Goal: Transaction & Acquisition: Purchase product/service

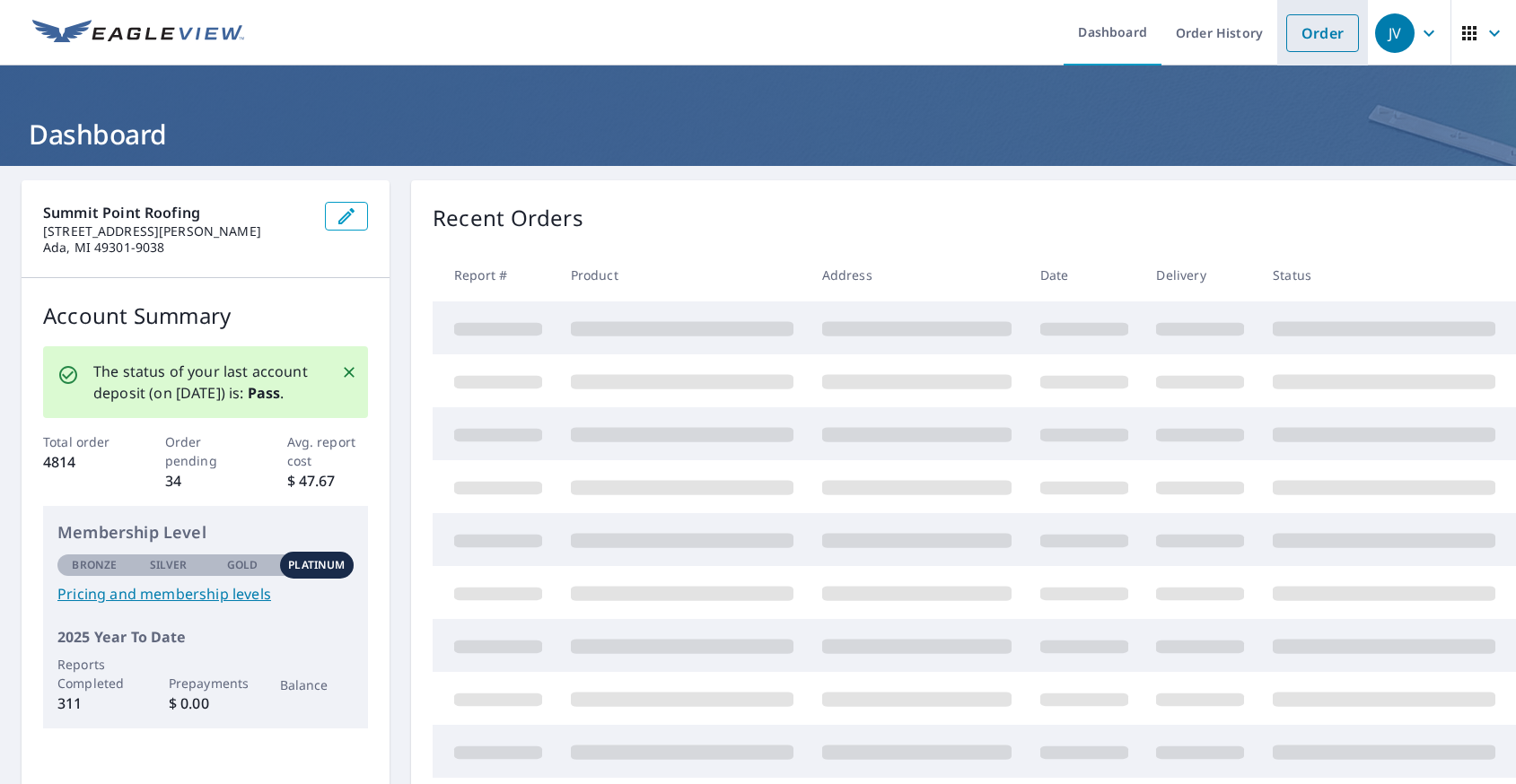
click at [1308, 38] on link "Order" at bounding box center [1322, 33] width 72 height 38
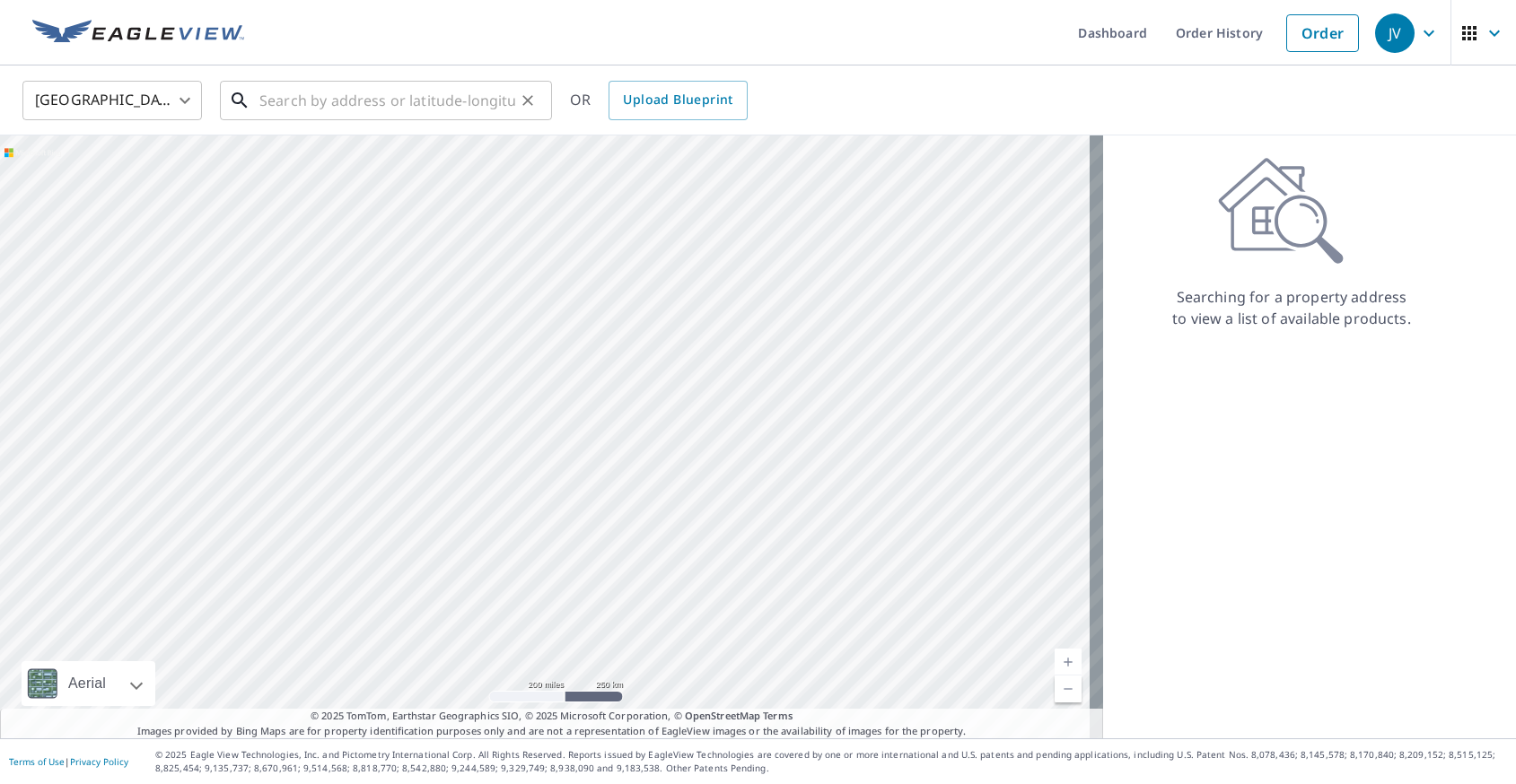
click at [317, 105] on input "text" at bounding box center [387, 100] width 256 height 50
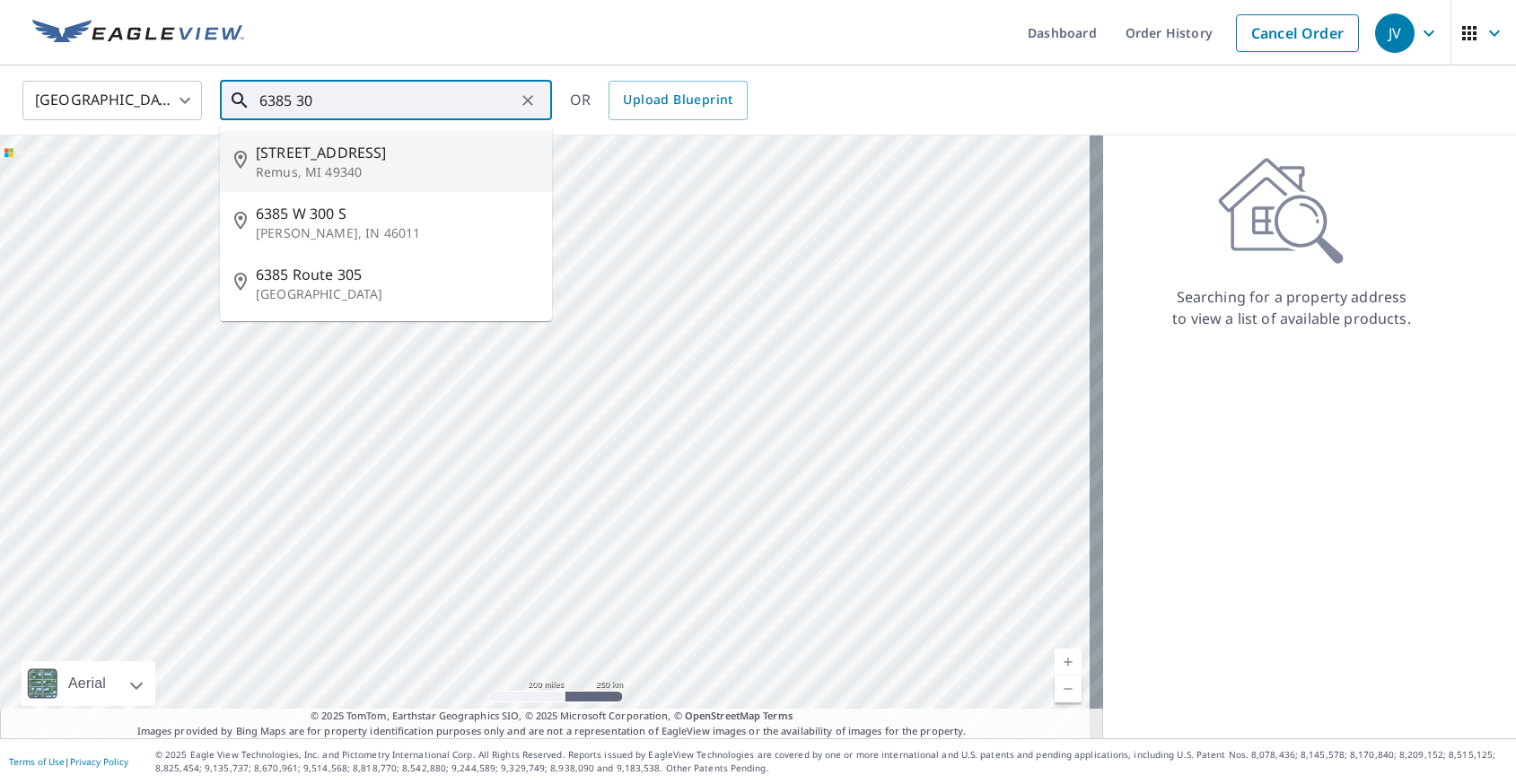
click at [284, 166] on p "Remus, MI 49340" at bounding box center [396, 172] width 282 height 18
type input "[STREET_ADDRESS]"
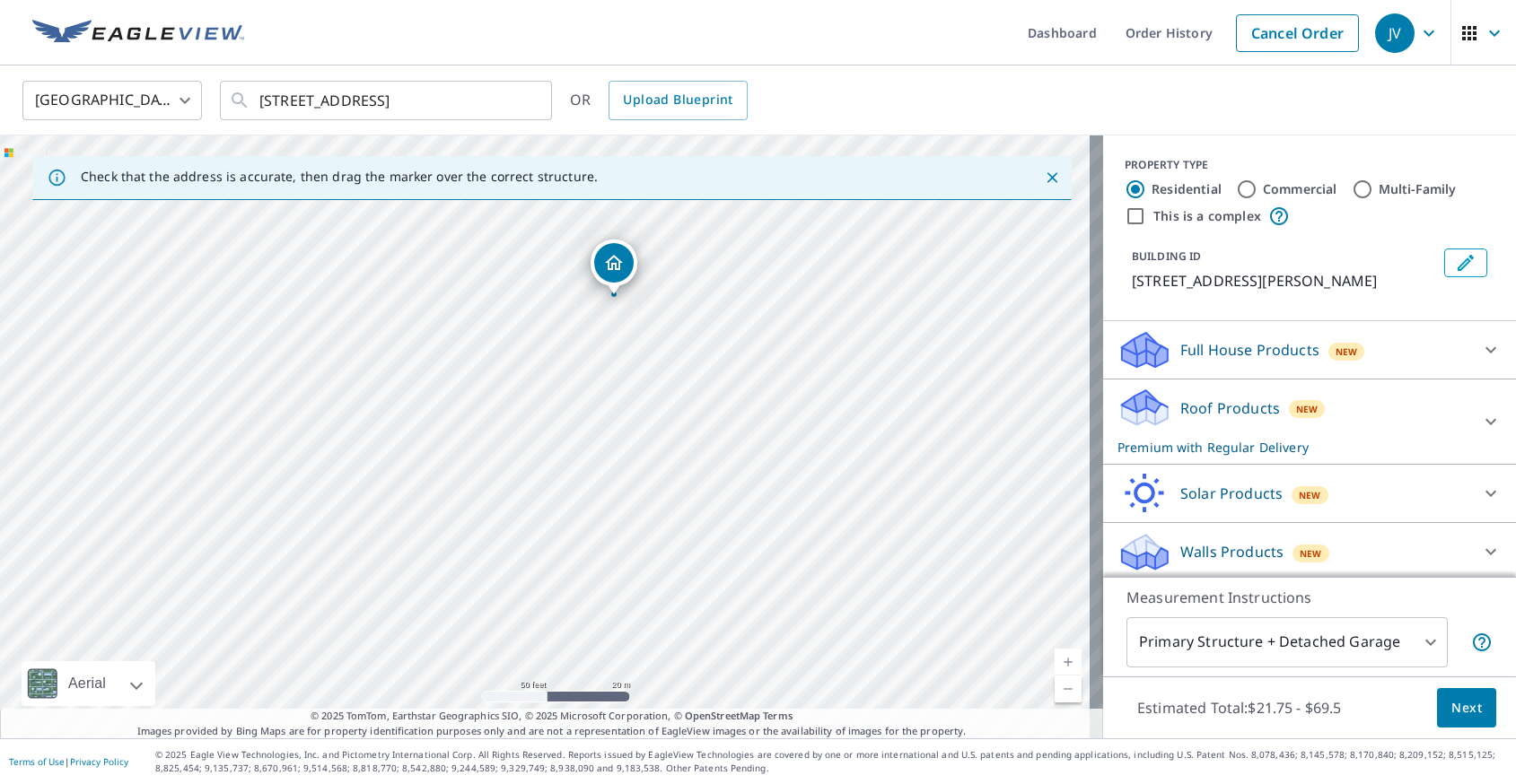
drag, startPoint x: 584, startPoint y: 517, endPoint x: 653, endPoint y: 379, distance: 154.3
click at [653, 379] on div "[STREET_ADDRESS]" at bounding box center [551, 437] width 1103 height 603
click at [494, 441] on div "[STREET_ADDRESS]" at bounding box center [551, 437] width 1103 height 603
click at [500, 440] on div "[STREET_ADDRESS]" at bounding box center [551, 437] width 1103 height 603
click at [505, 440] on div "[STREET_ADDRESS]" at bounding box center [551, 437] width 1103 height 603
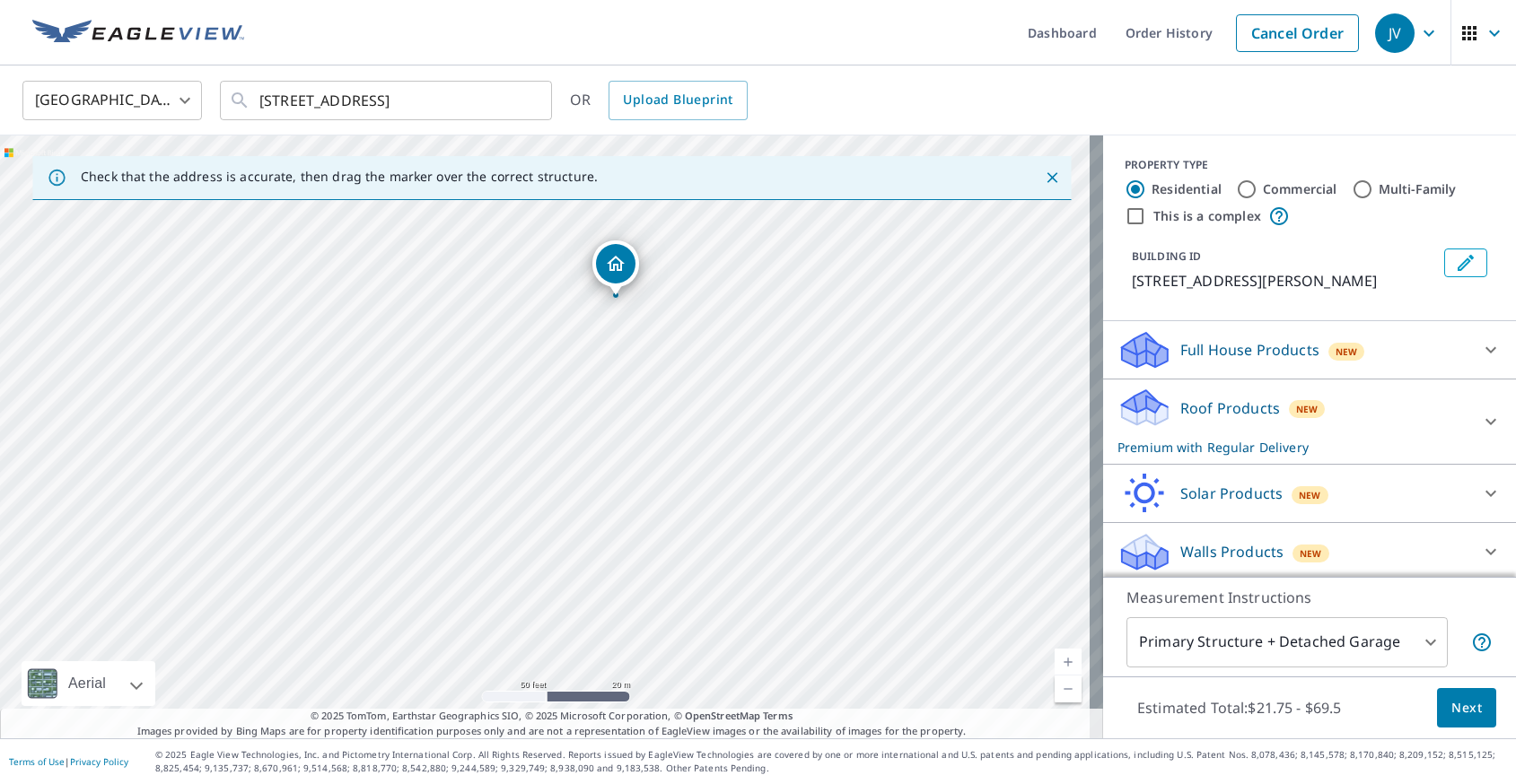
click at [505, 439] on div "[STREET_ADDRESS]" at bounding box center [551, 437] width 1103 height 603
drag, startPoint x: 523, startPoint y: 519, endPoint x: 565, endPoint y: 386, distance: 139.5
click at [565, 386] on div "[STREET_ADDRESS]" at bounding box center [551, 437] width 1103 height 603
click at [601, 526] on div "[STREET_ADDRESS]" at bounding box center [551, 437] width 1103 height 603
drag, startPoint x: 550, startPoint y: 452, endPoint x: 557, endPoint y: 573, distance: 121.2
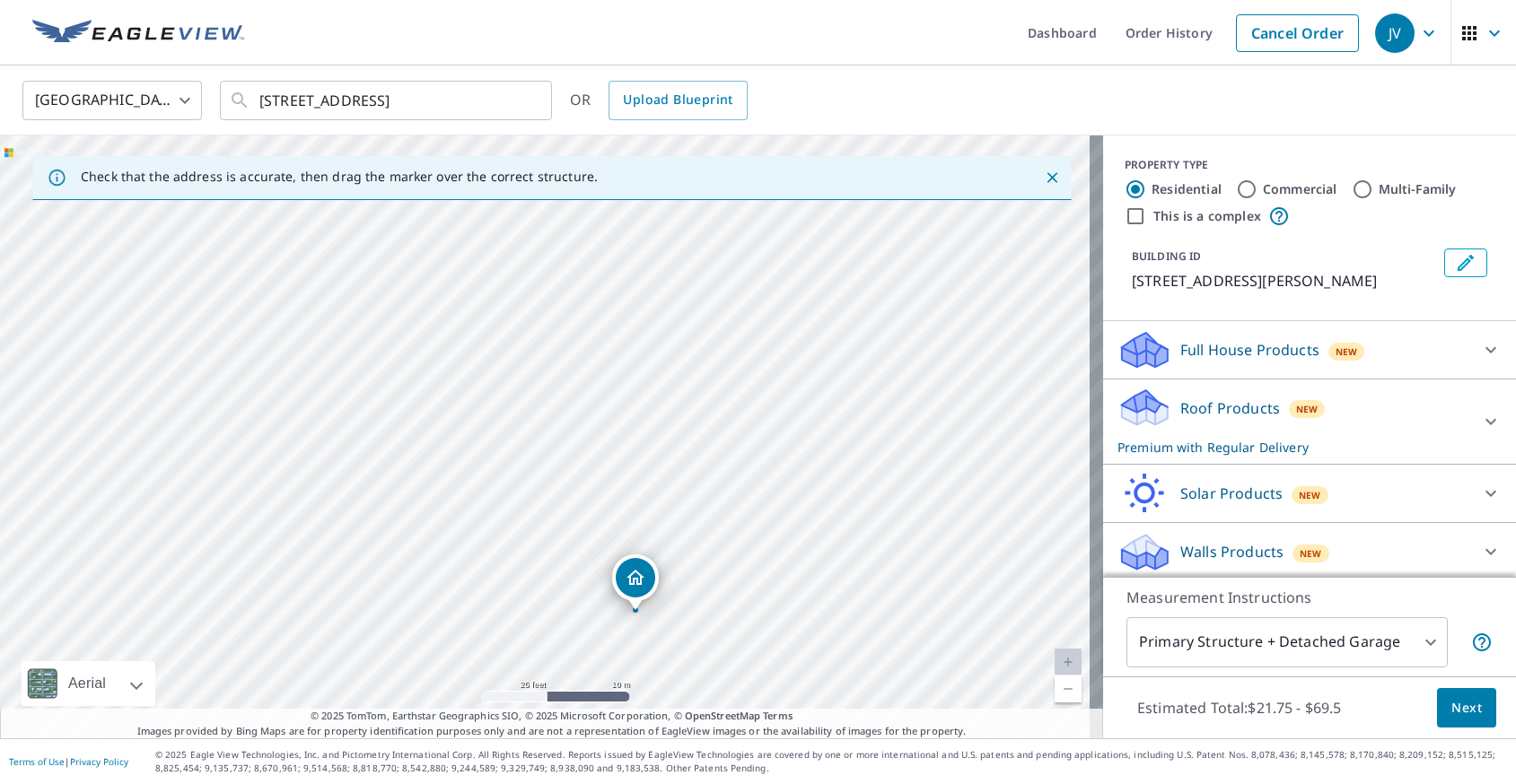
drag, startPoint x: 390, startPoint y: 368, endPoint x: 464, endPoint y: 562, distance: 207.6
click at [464, 562] on div "[STREET_ADDRESS]" at bounding box center [551, 437] width 1103 height 603
click at [1451, 702] on span "Next" at bounding box center [1467, 709] width 30 height 23
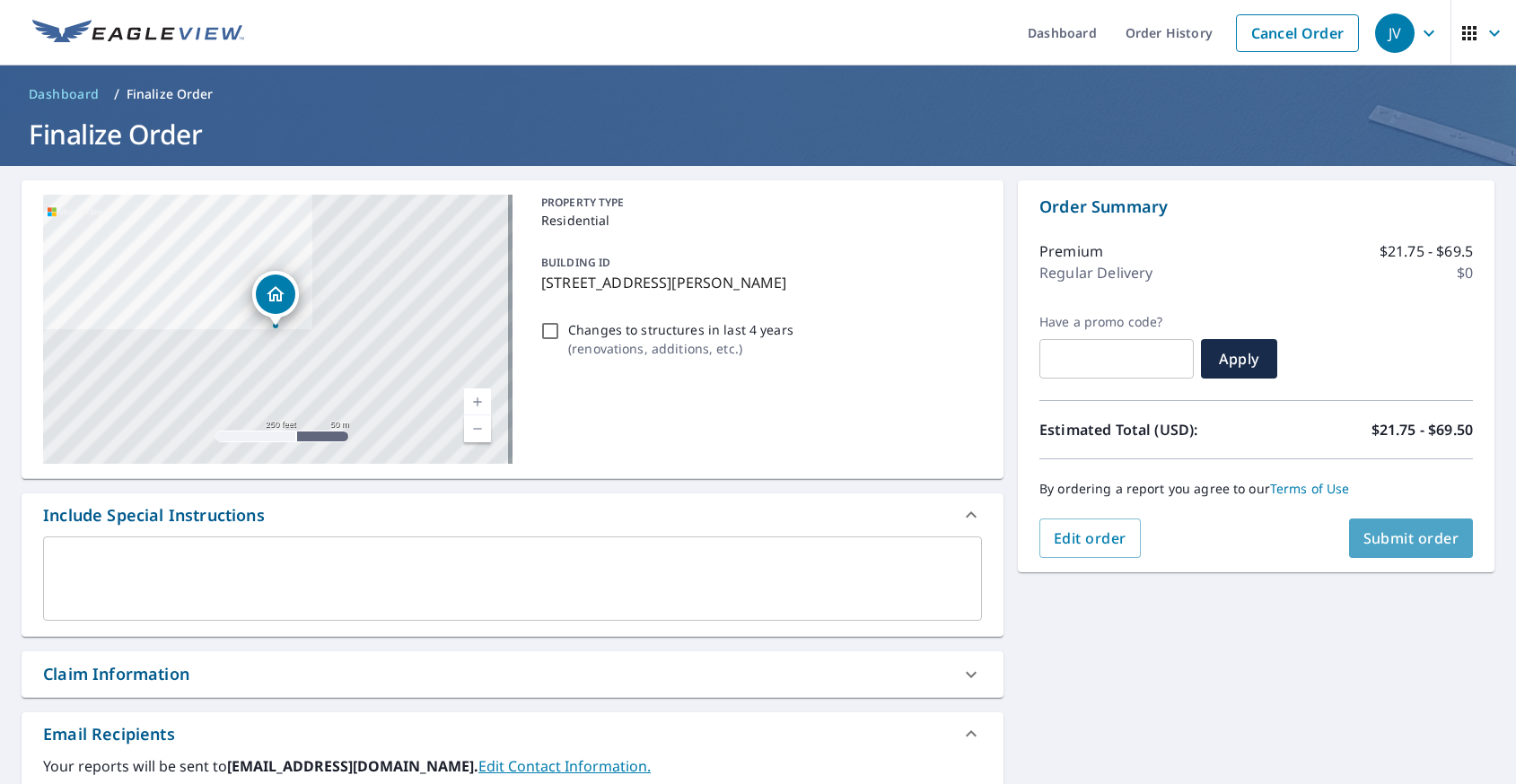
click at [1374, 534] on span "Submit order" at bounding box center [1411, 538] width 96 height 20
